Goal: Complete application form

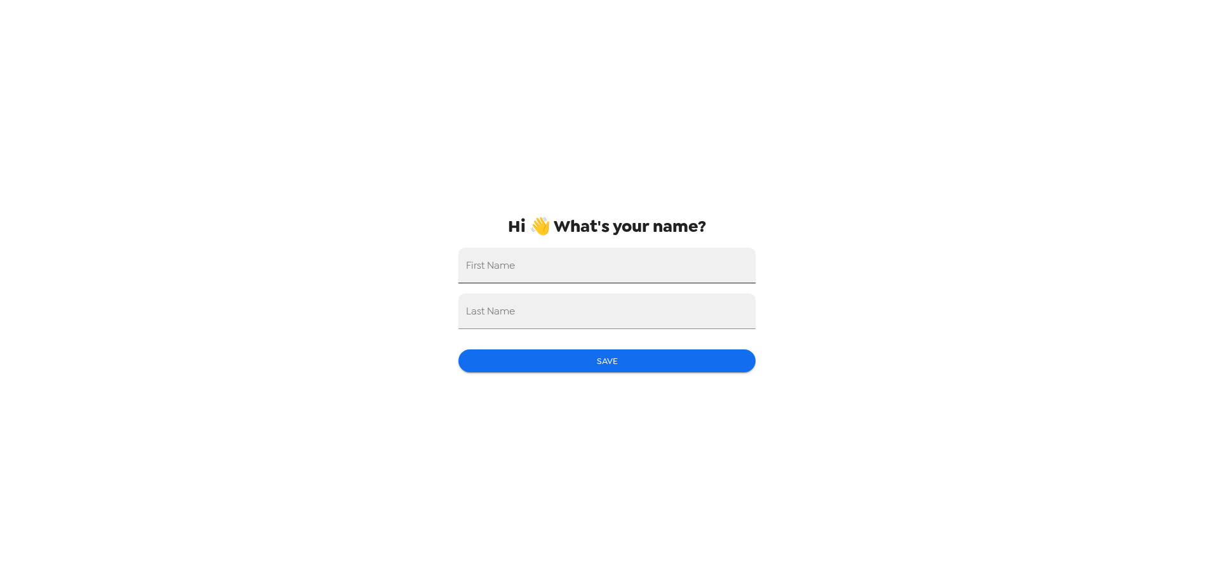
click at [580, 271] on input "First Name" at bounding box center [607, 266] width 297 height 36
type input "[PERSON_NAME]"
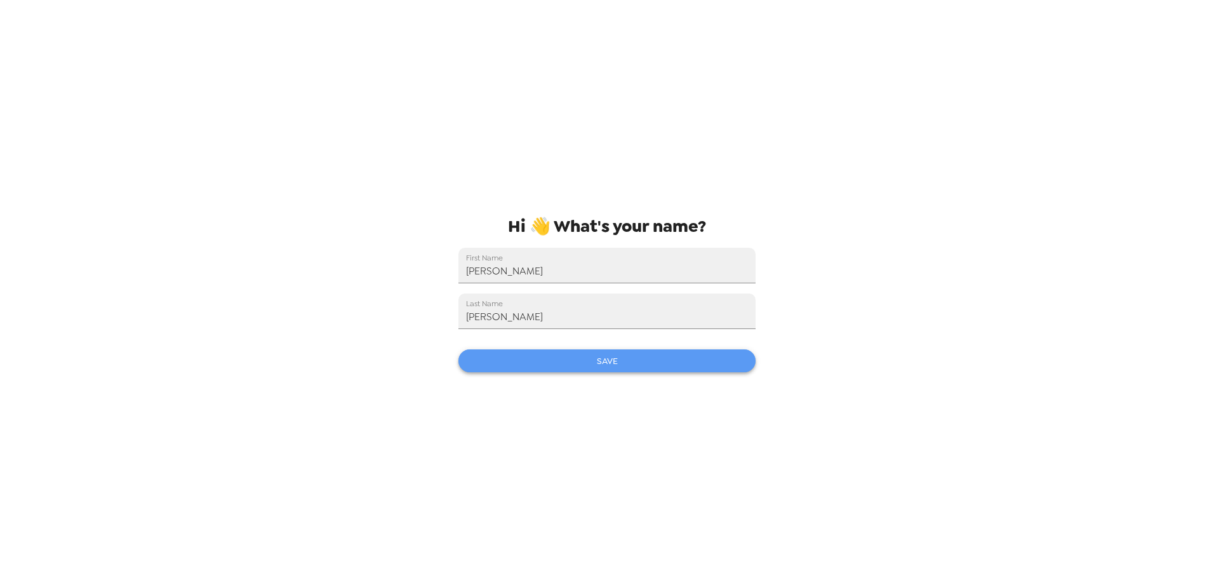
click at [583, 365] on button "Save" at bounding box center [607, 360] width 297 height 23
